Goal: Navigation & Orientation: Find specific page/section

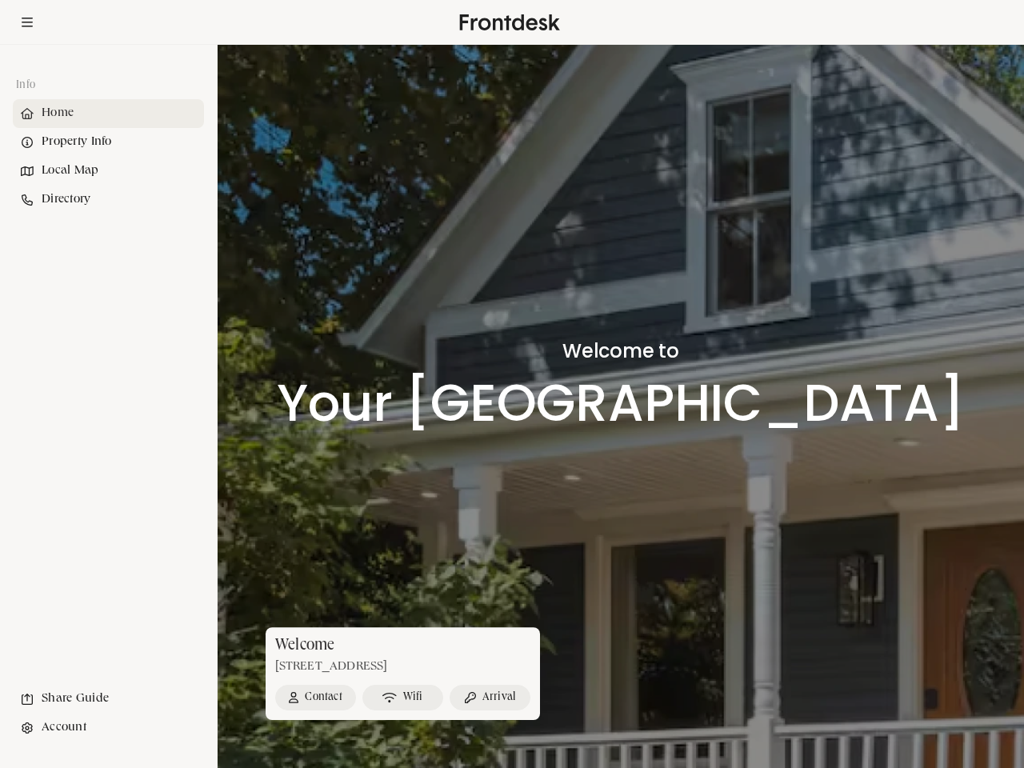
click at [512, 384] on h1 "Your [GEOGRAPHIC_DATA]" at bounding box center [621, 403] width 688 height 56
click at [27, 22] on icon at bounding box center [27, 23] width 11 height 10
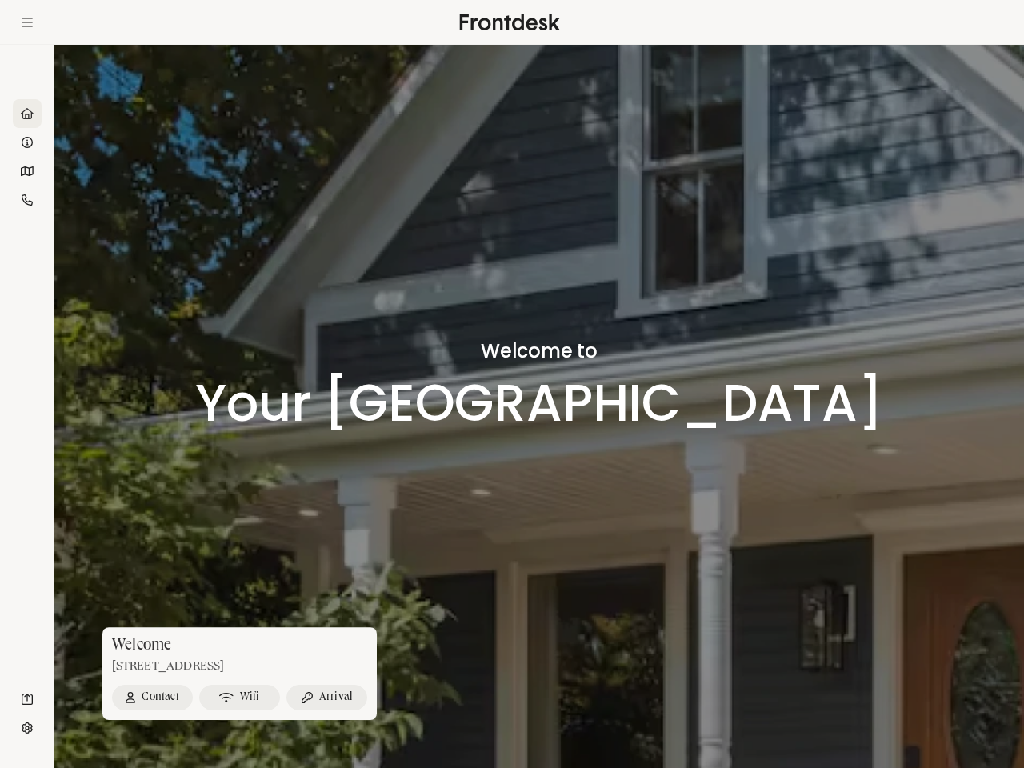
click at [42, 114] on div "Home" at bounding box center [27, 113] width 29 height 29
click at [42, 142] on div "Property Info" at bounding box center [27, 142] width 29 height 29
click at [42, 171] on div "Local Map" at bounding box center [27, 171] width 29 height 29
click at [42, 200] on div "Directory" at bounding box center [27, 200] width 29 height 29
click at [42, 699] on div "Share Guide" at bounding box center [27, 699] width 29 height 29
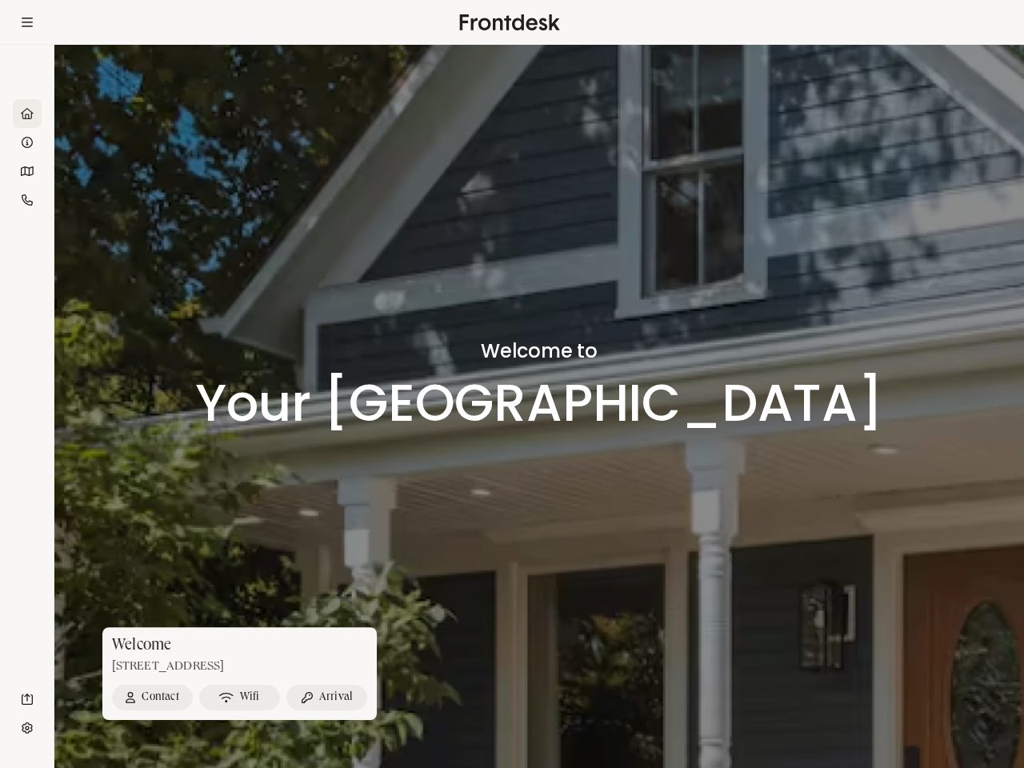
click at [42, 728] on div "Account" at bounding box center [27, 728] width 29 height 29
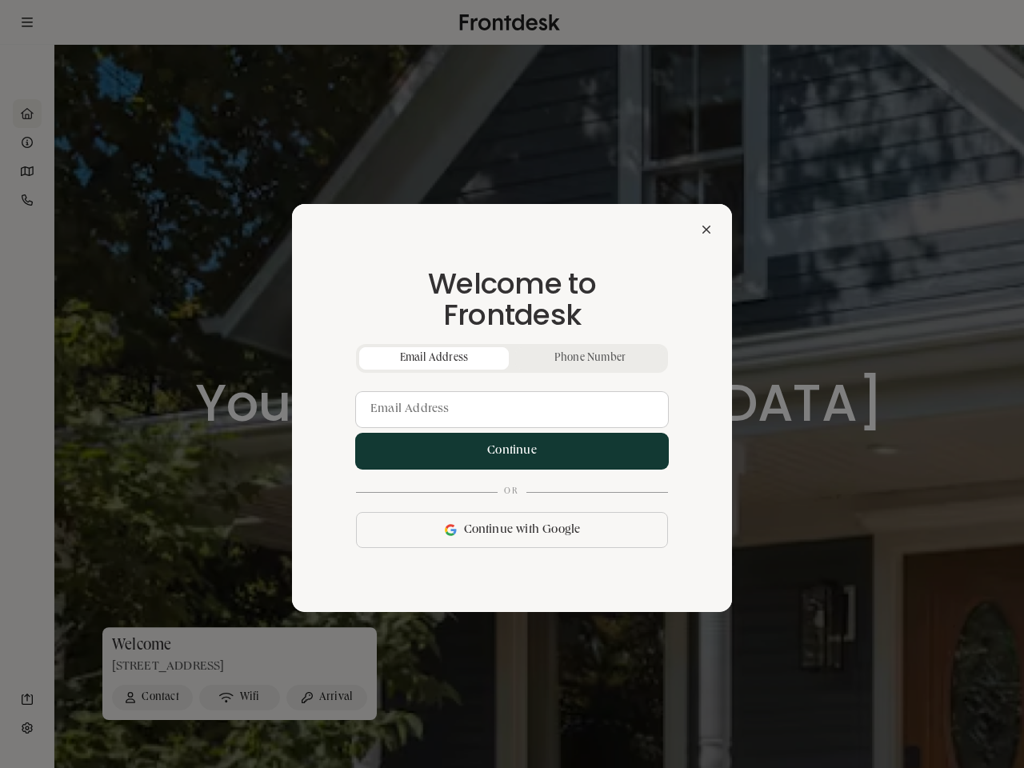
click at [315, 698] on div at bounding box center [512, 384] width 1024 height 768
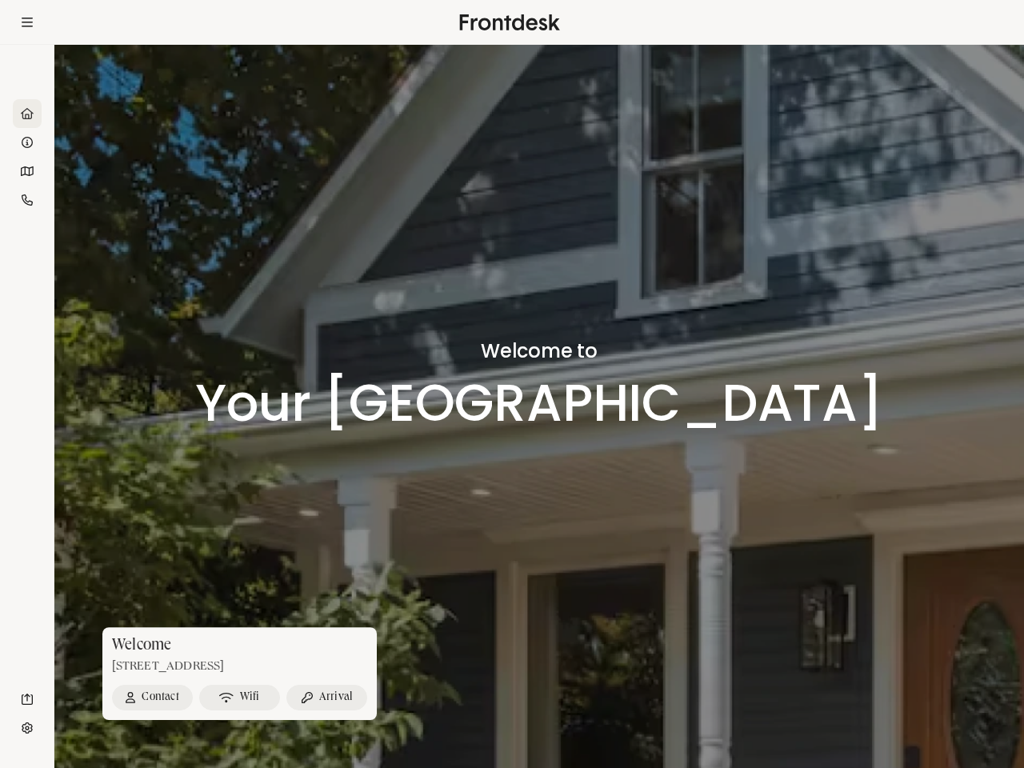
click at [402, 698] on div "Welcome [STREET_ADDRESS] Contact Wifi Arrival" at bounding box center [539, 697] width 874 height 45
